Goal: Task Accomplishment & Management: Use online tool/utility

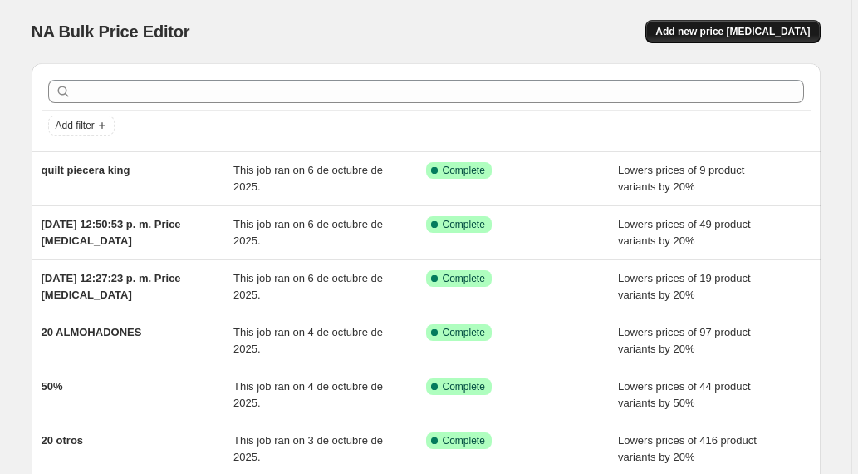
click at [710, 37] on span "Add new price [MEDICAL_DATA]" at bounding box center [733, 31] width 155 height 13
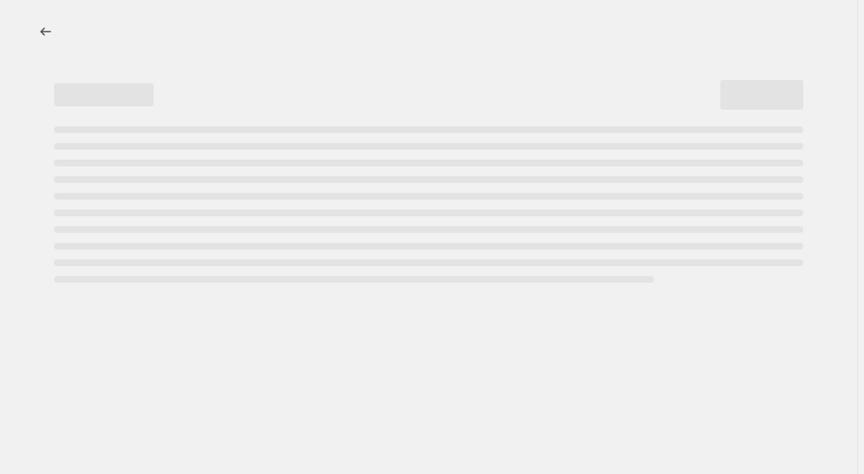
select select "percentage"
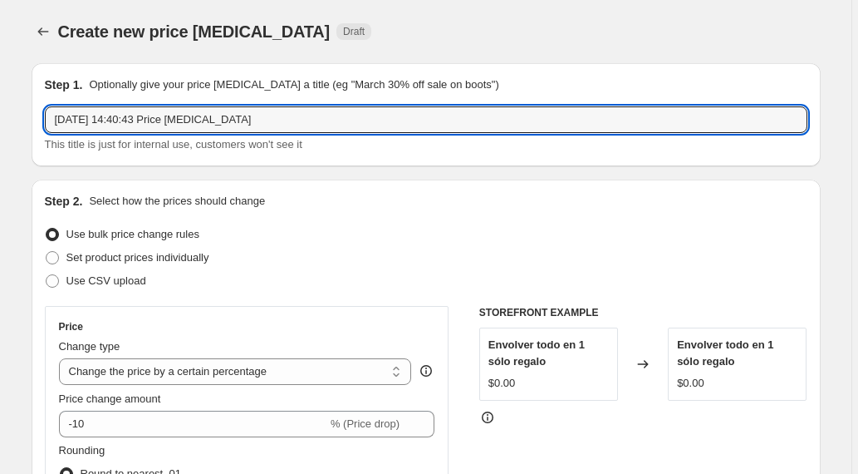
drag, startPoint x: 213, startPoint y: 122, endPoint x: 38, endPoint y: 113, distance: 174.7
click at [38, 113] on div "Step 1. Optionally give your price [MEDICAL_DATA] a title (eg "March 30% off sa…" at bounding box center [426, 114] width 789 height 103
type input "verano playa piecera"
click at [283, 284] on div "Use CSV upload" at bounding box center [426, 280] width 763 height 23
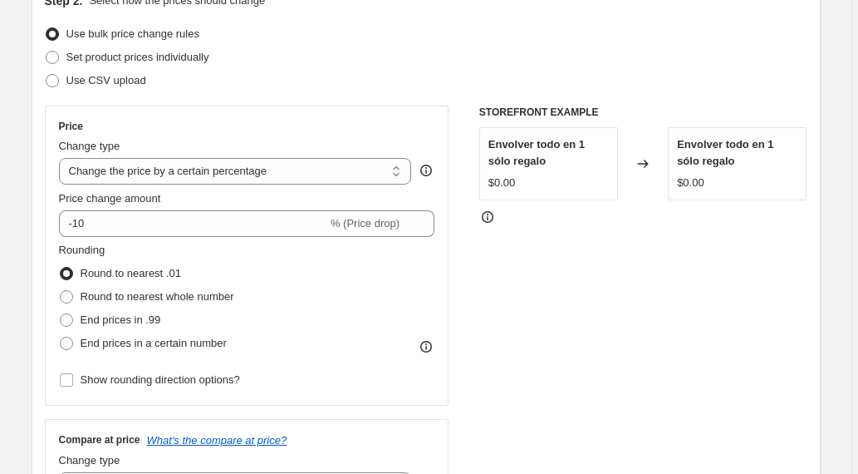
scroll to position [201, 0]
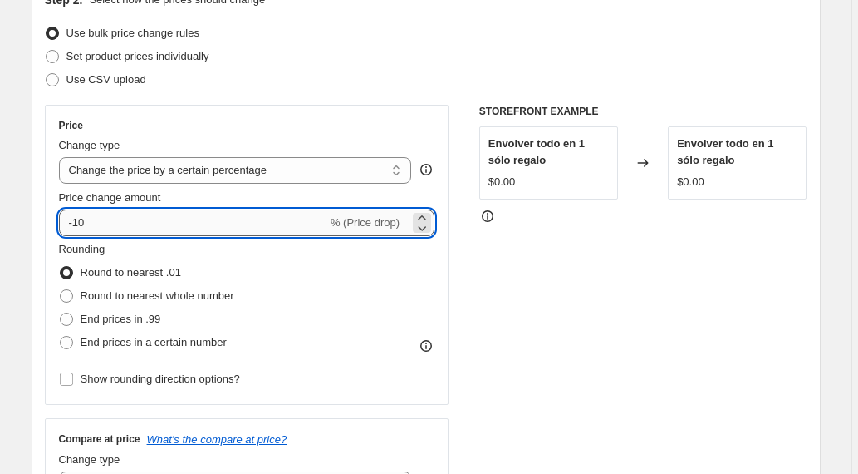
click at [84, 222] on input "-10" at bounding box center [193, 222] width 268 height 27
type input "-20"
click at [572, 339] on div "STOREFRONT EXAMPLE Envolver todo en 1 sólo regalo $0.00 Changed to Envolver tod…" at bounding box center [643, 308] width 328 height 407
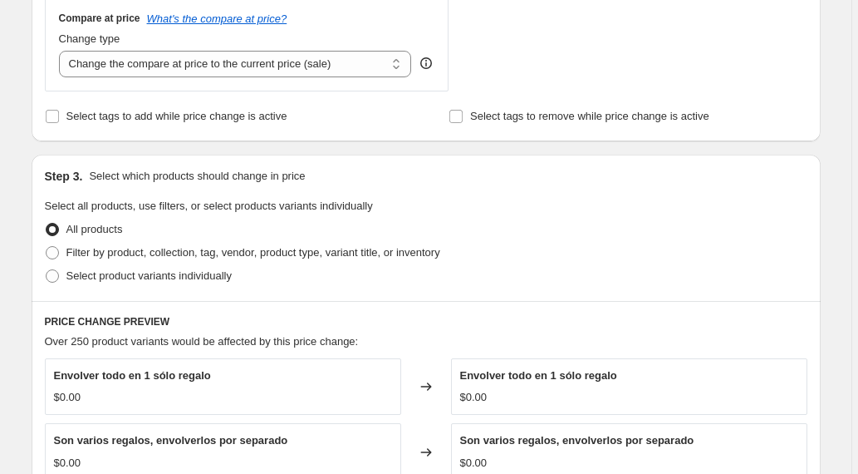
scroll to position [594, 0]
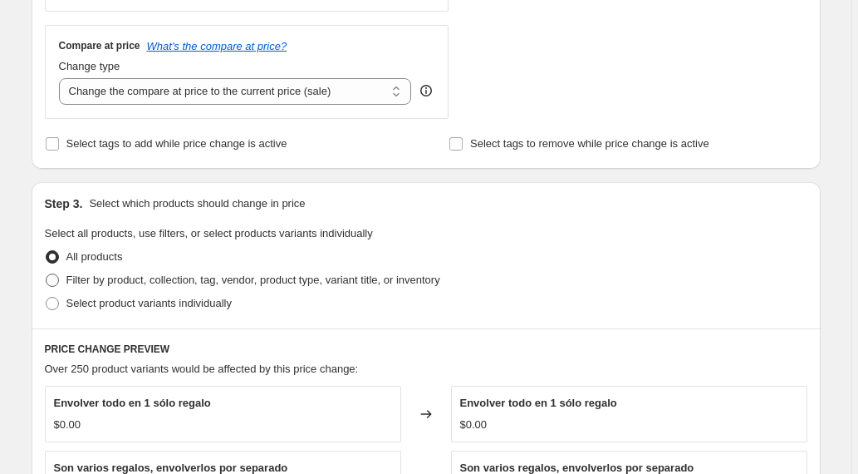
click at [59, 278] on span at bounding box center [52, 279] width 13 height 13
click at [47, 274] on input "Filter by product, collection, tag, vendor, product type, variant title, or inv…" at bounding box center [46, 273] width 1 height 1
radio input "true"
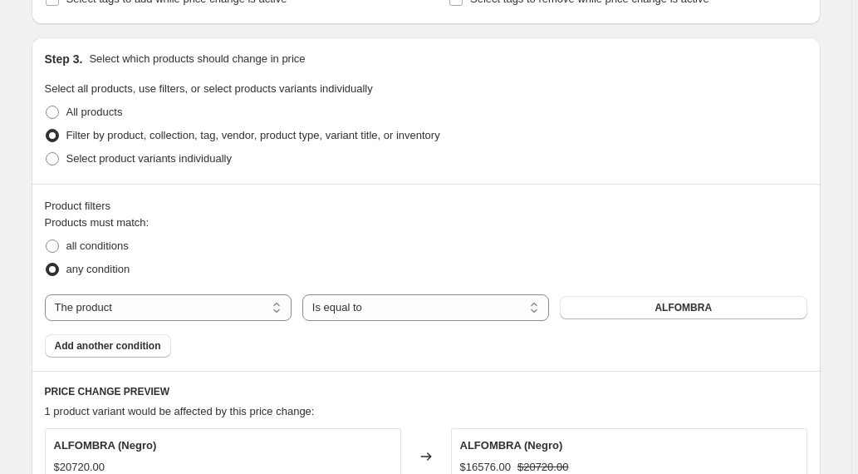
scroll to position [749, 0]
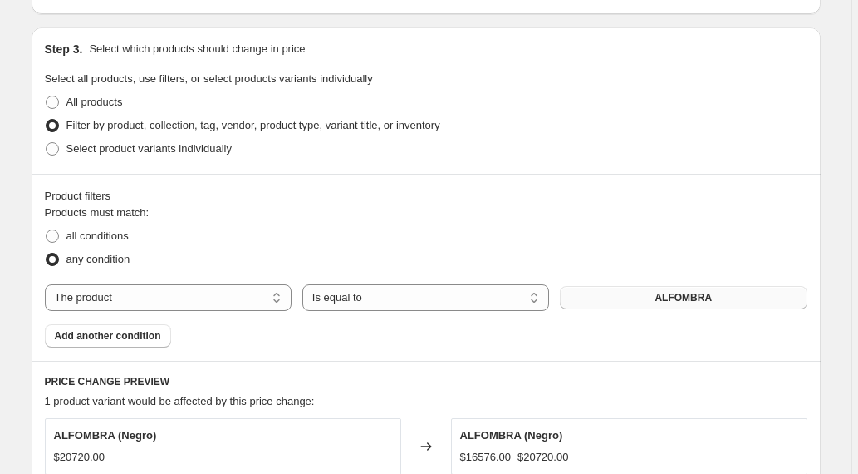
click at [623, 305] on button "ALFOMBRA" at bounding box center [683, 297] width 247 height 23
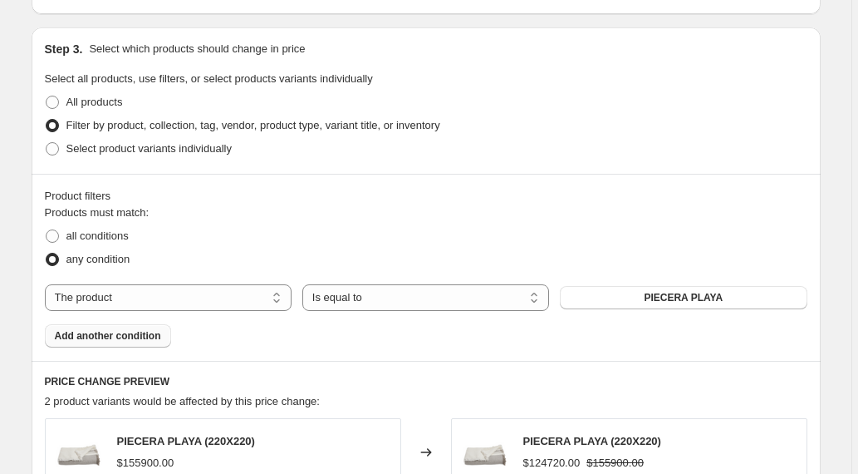
click at [145, 332] on span "Add another condition" at bounding box center [108, 335] width 106 height 13
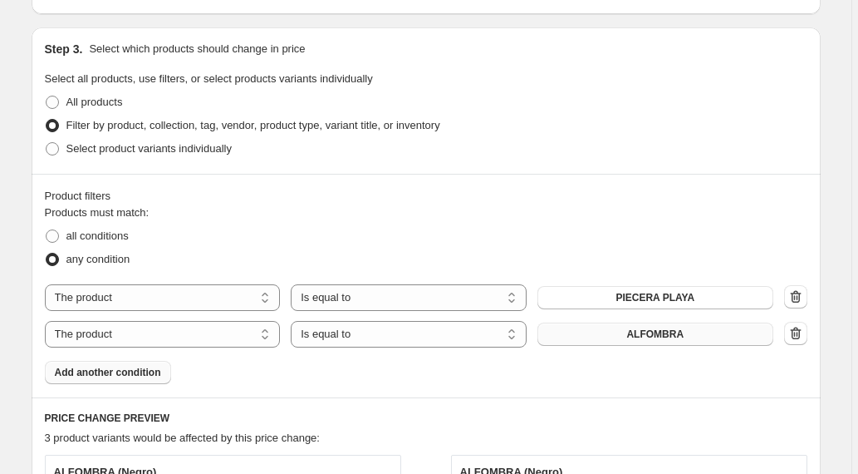
click at [638, 336] on span "ALFOMBRA" at bounding box center [655, 333] width 57 height 13
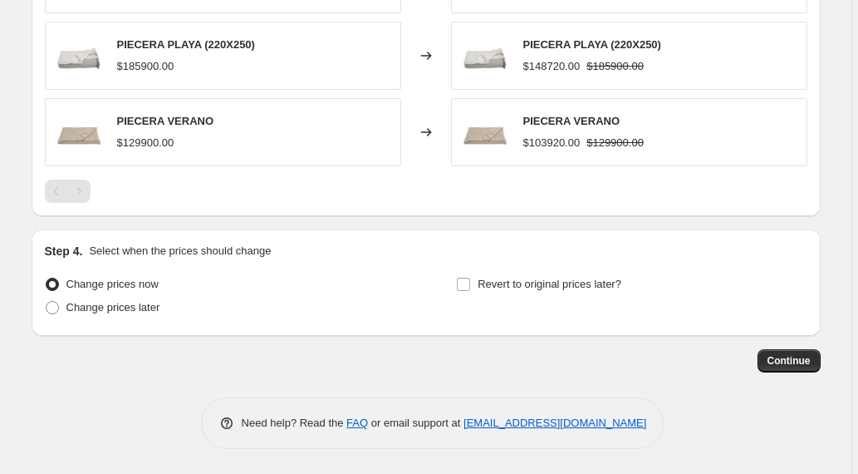
scroll to position [1258, 0]
click at [787, 364] on span "Continue" at bounding box center [789, 360] width 43 height 13
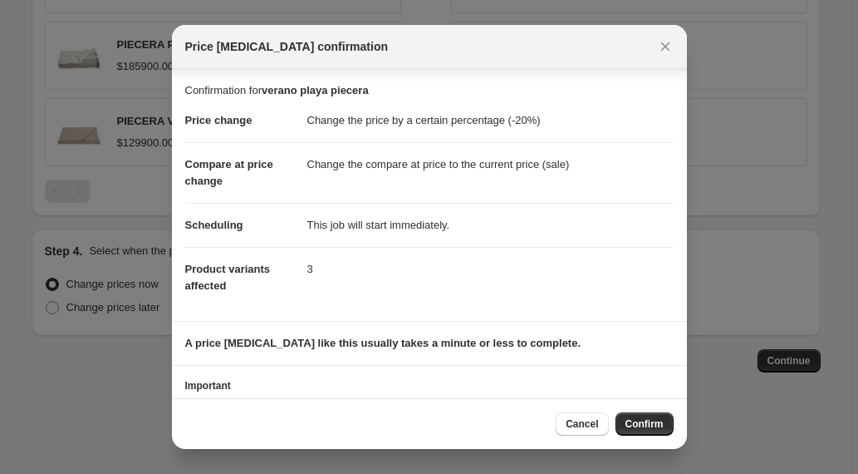
scroll to position [72, 0]
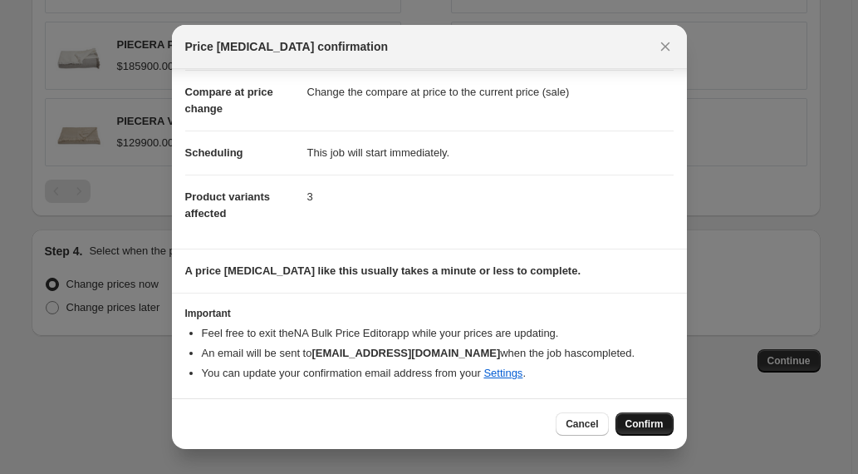
click at [647, 426] on span "Confirm" at bounding box center [645, 423] width 38 height 13
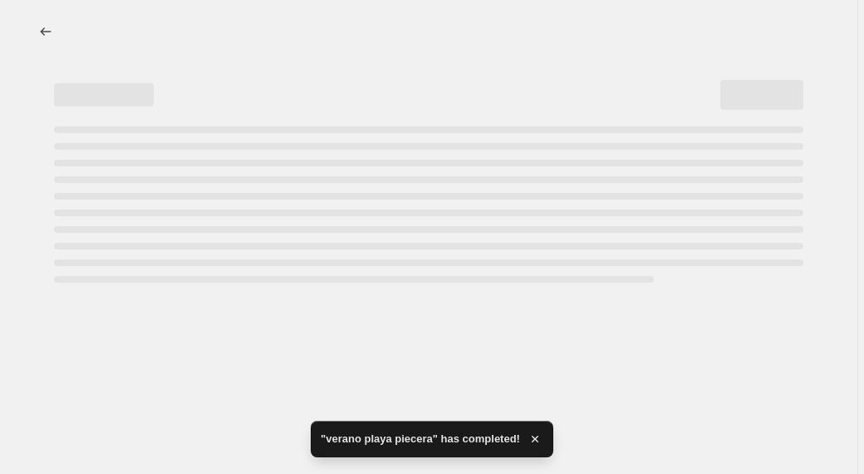
select select "percentage"
